Goal: Information Seeking & Learning: Understand process/instructions

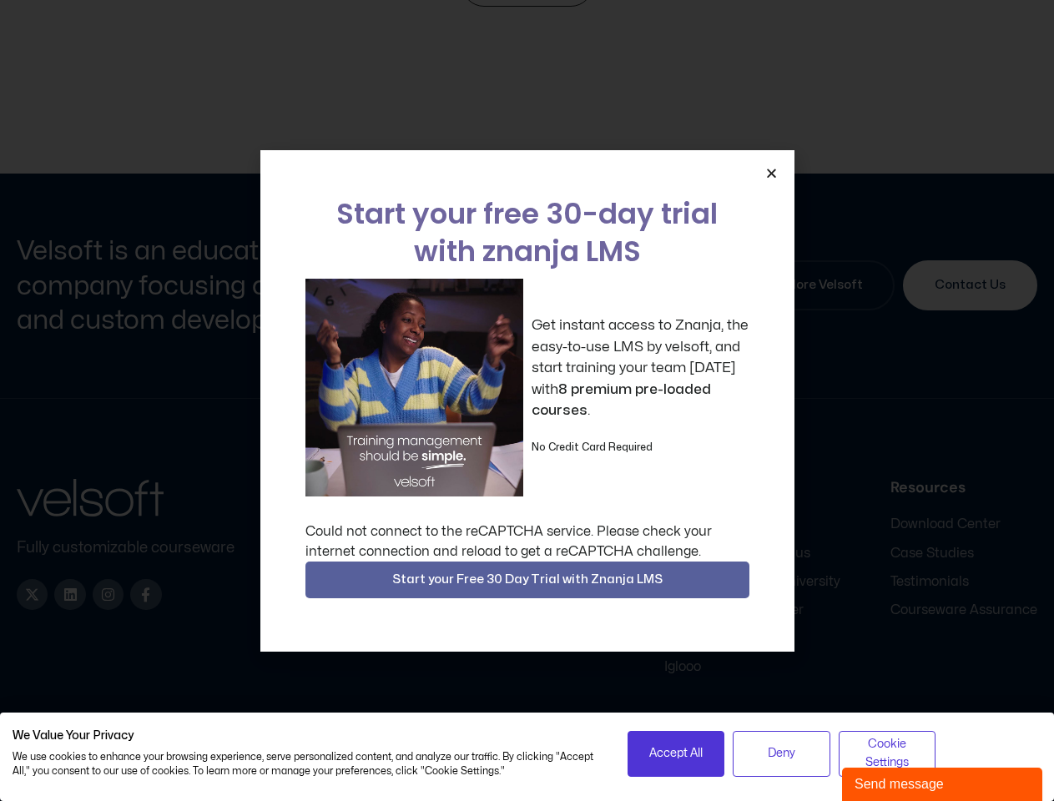
click at [526, 401] on div "Get instant access to Znanja, the easy-to-use LMS by velsoft, and start trainin…" at bounding box center [527, 388] width 444 height 218
click at [771, 173] on icon "Close" at bounding box center [771, 173] width 13 height 13
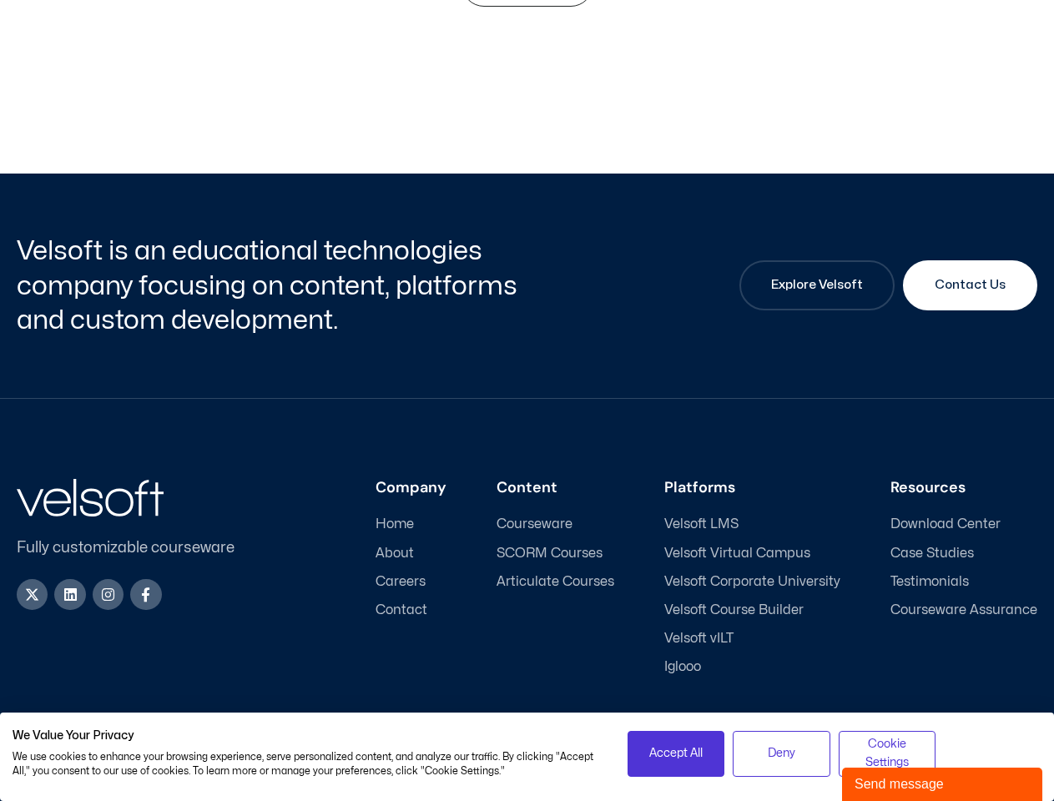
click at [527, 580] on div "Company Home About Careers Contact Content Courseware SCORM Courses Articulate …" at bounding box center [649, 577] width 775 height 197
click at [676, 753] on span "Accept All" at bounding box center [675, 753] width 53 height 18
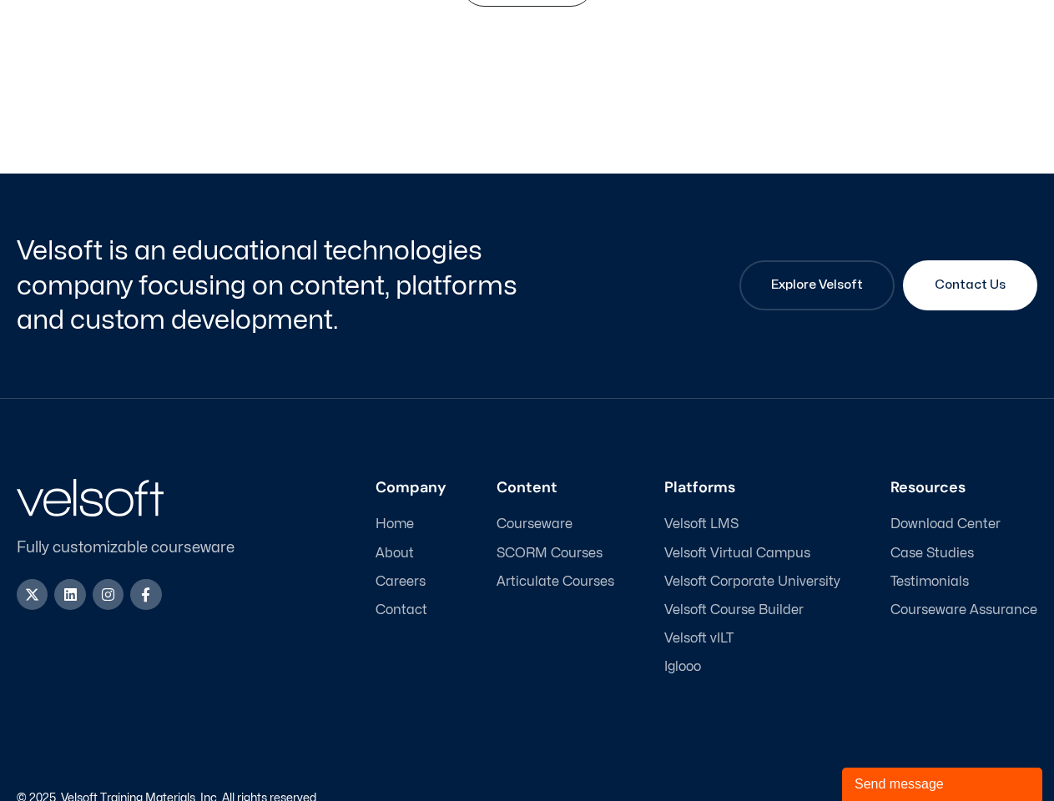
click at [781, 793] on div "Accessibility Policy | Privacy Policy" at bounding box center [782, 799] width 511 height 12
click at [887, 793] on link "Accessibility Policy" at bounding box center [894, 798] width 100 height 11
click at [942, 784] on div "Send message" at bounding box center [941, 784] width 175 height 20
